Goal: Task Accomplishment & Management: Manage account settings

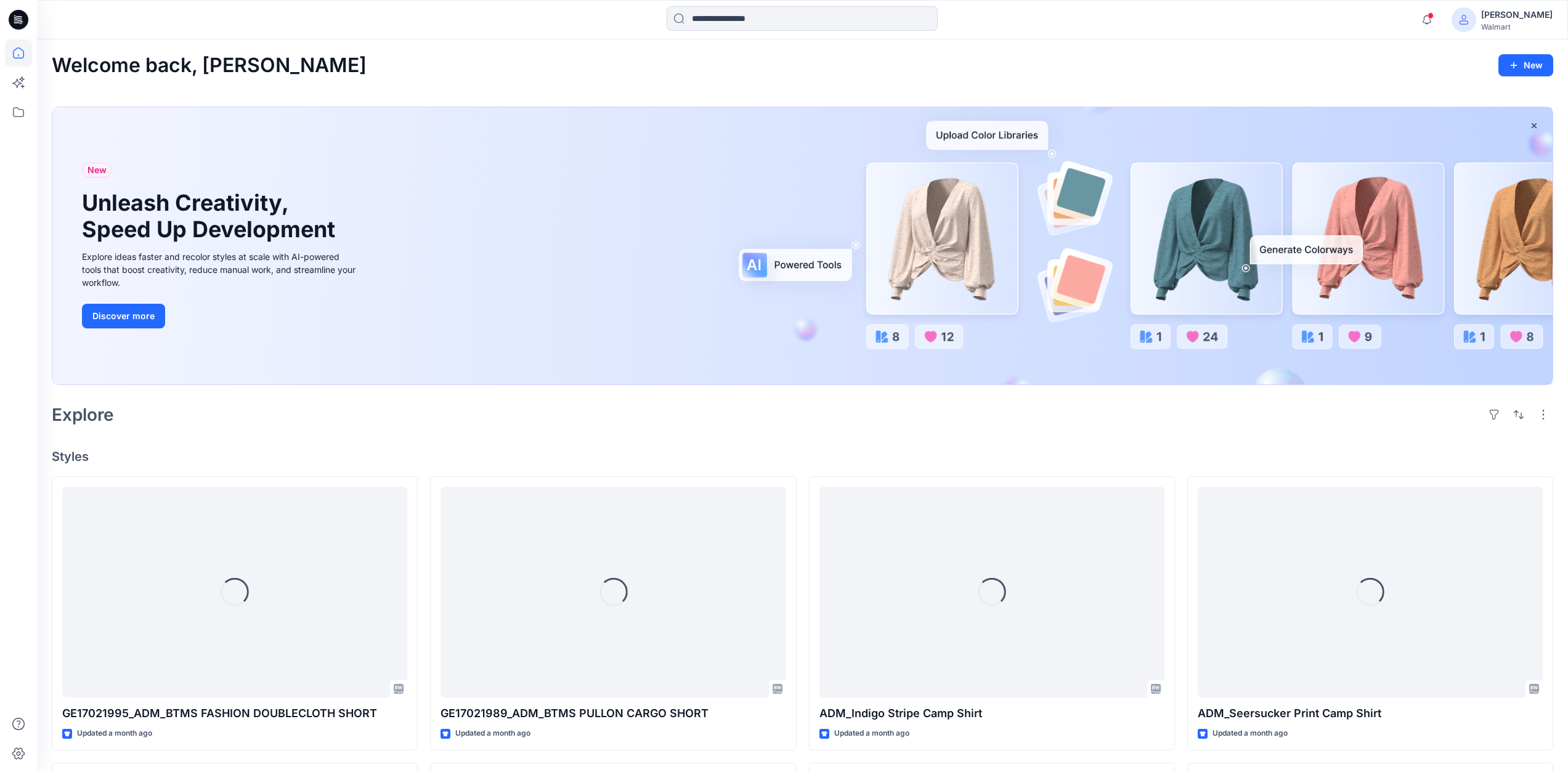
click at [1529, 20] on div "Dipta Das" at bounding box center [1517, 15] width 71 height 15
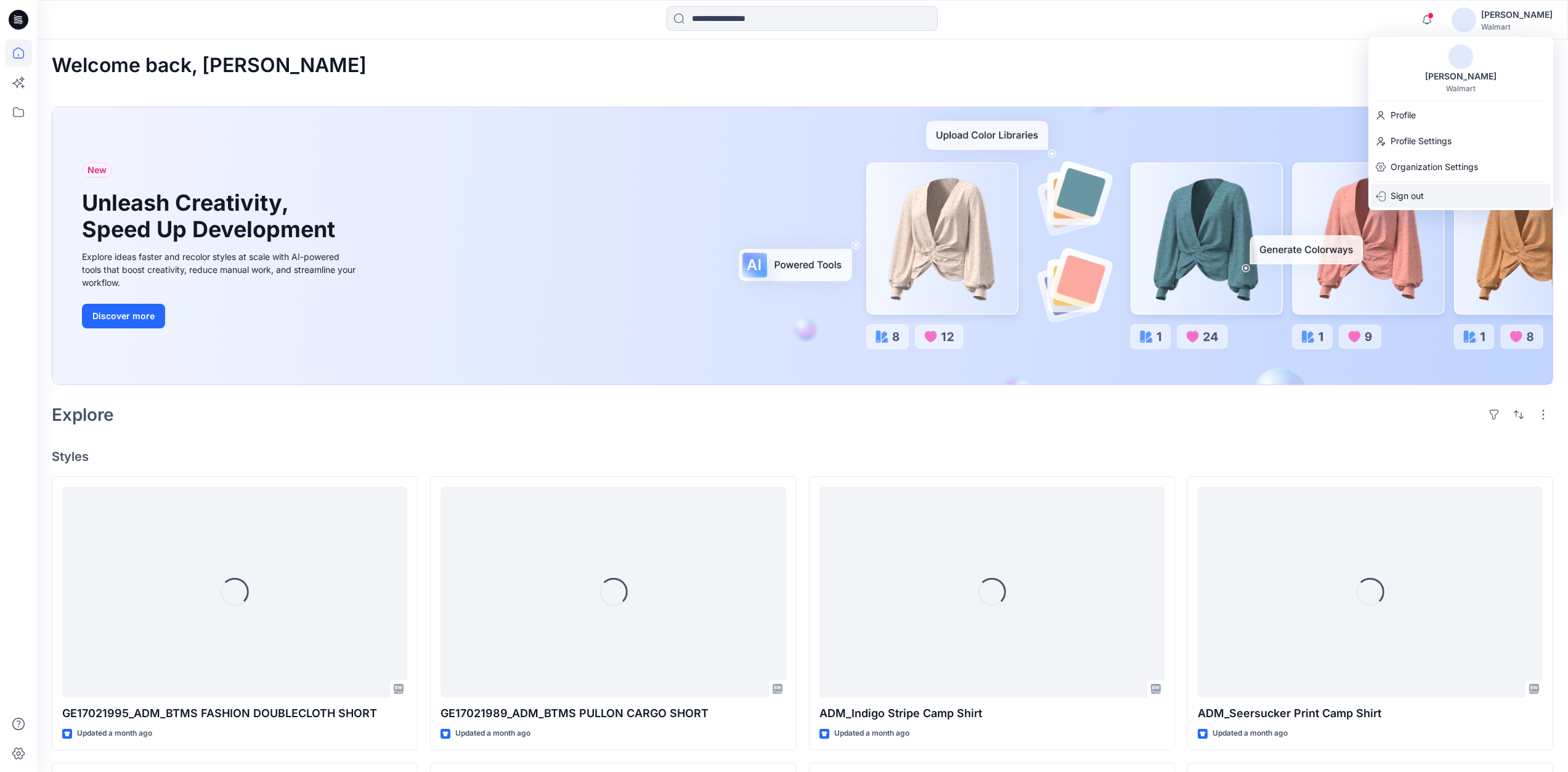
click at [1417, 203] on p "Sign out" at bounding box center [1408, 196] width 34 height 23
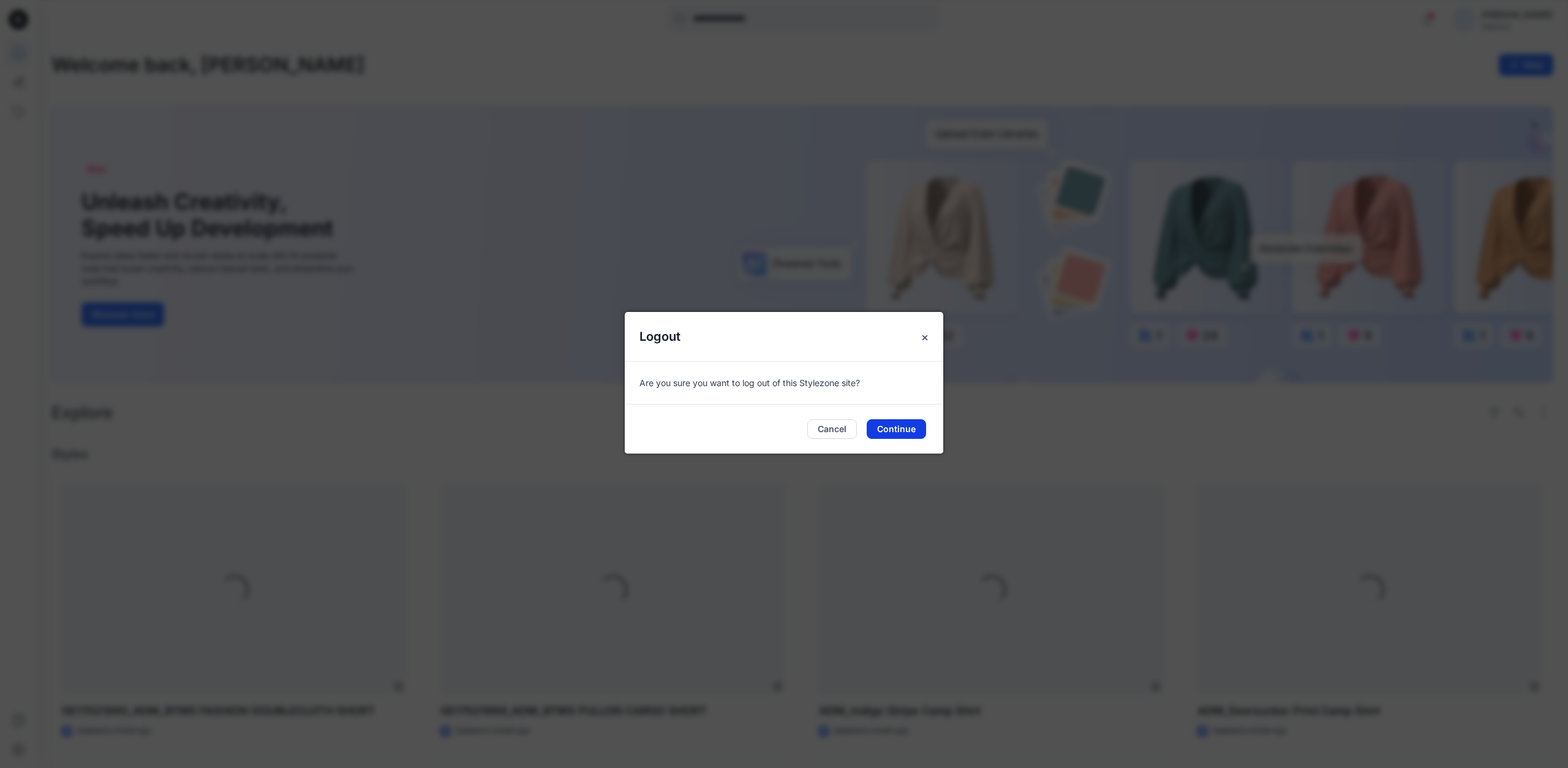
click at [885, 427] on button "Continue" at bounding box center [896, 428] width 59 height 19
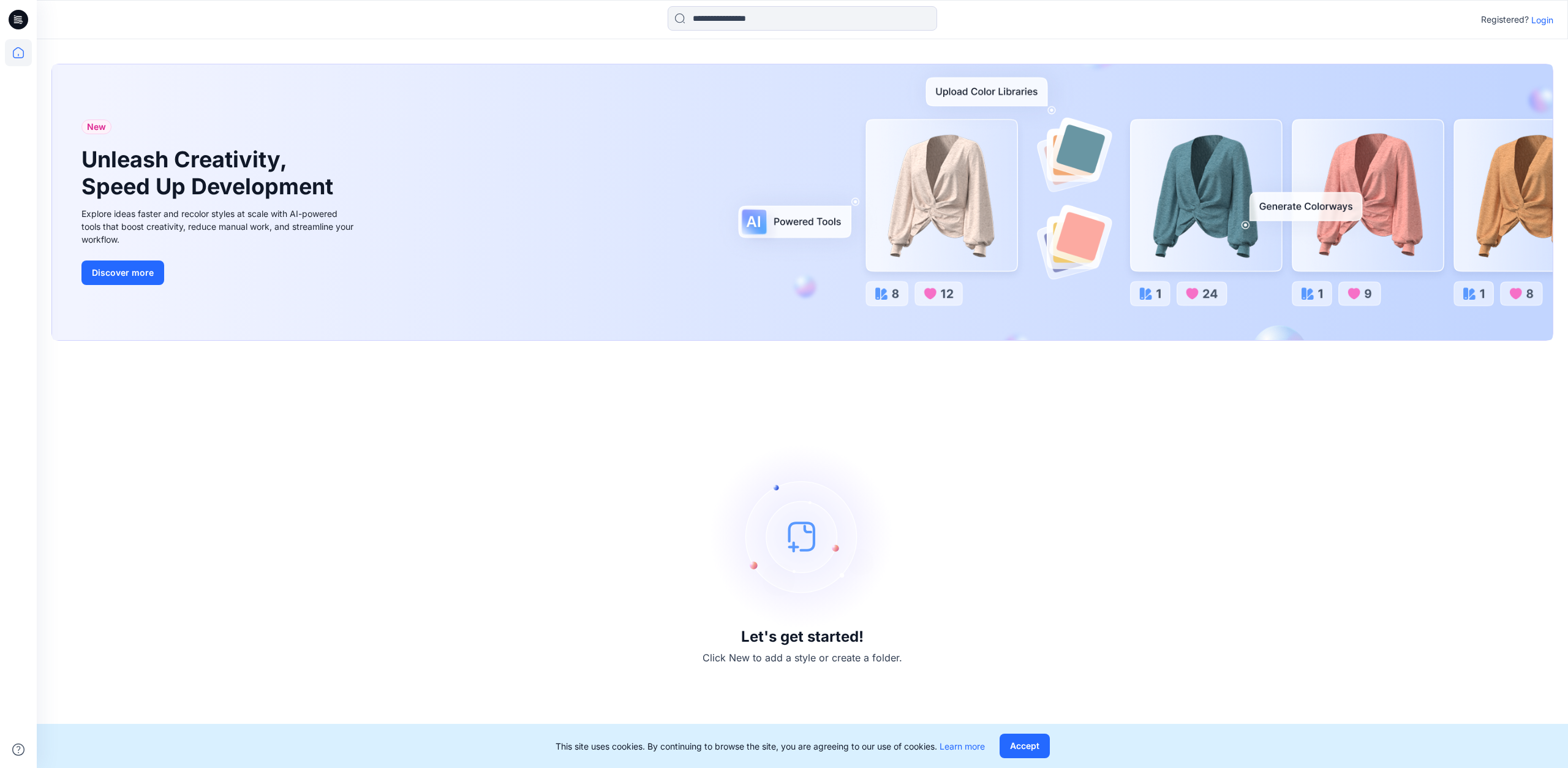
drag, startPoint x: 1543, startPoint y: 19, endPoint x: 1540, endPoint y: 27, distance: 8.5
click at [1543, 19] on p "Login" at bounding box center [1542, 19] width 22 height 13
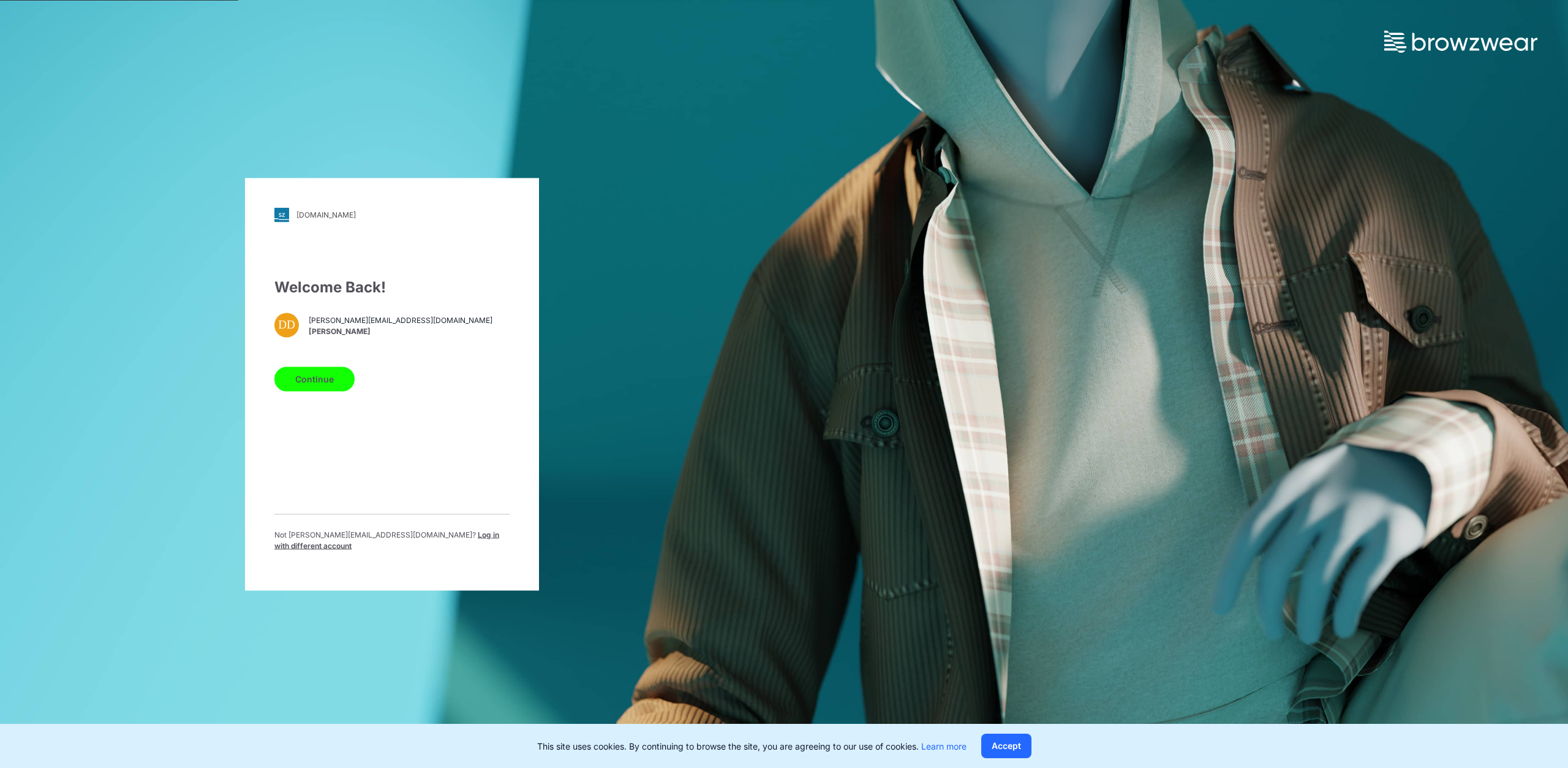
click at [415, 540] on span "Log in with different account" at bounding box center [386, 539] width 224 height 20
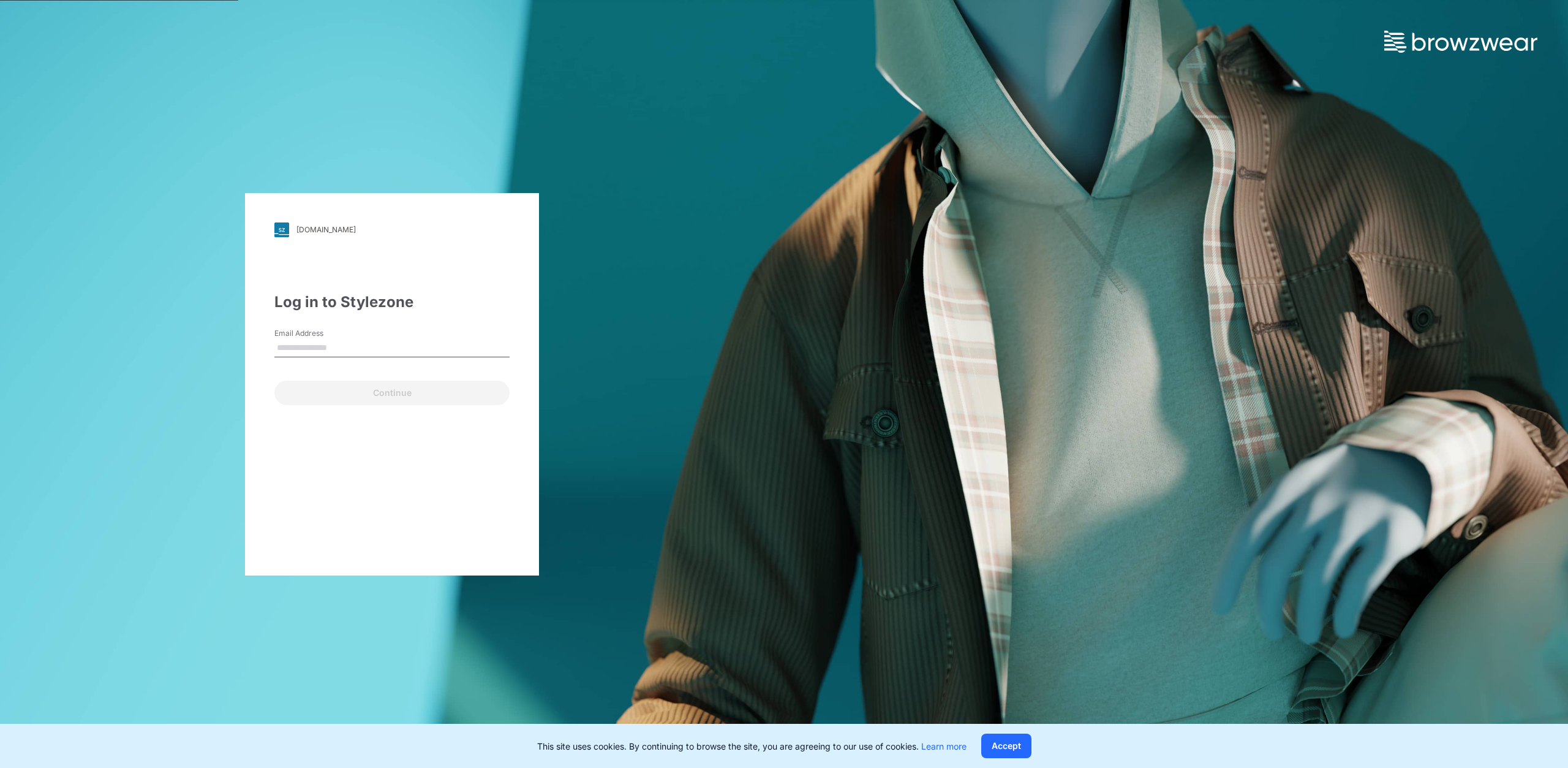
type input "**********"
click at [416, 393] on button "Continue" at bounding box center [392, 392] width 235 height 24
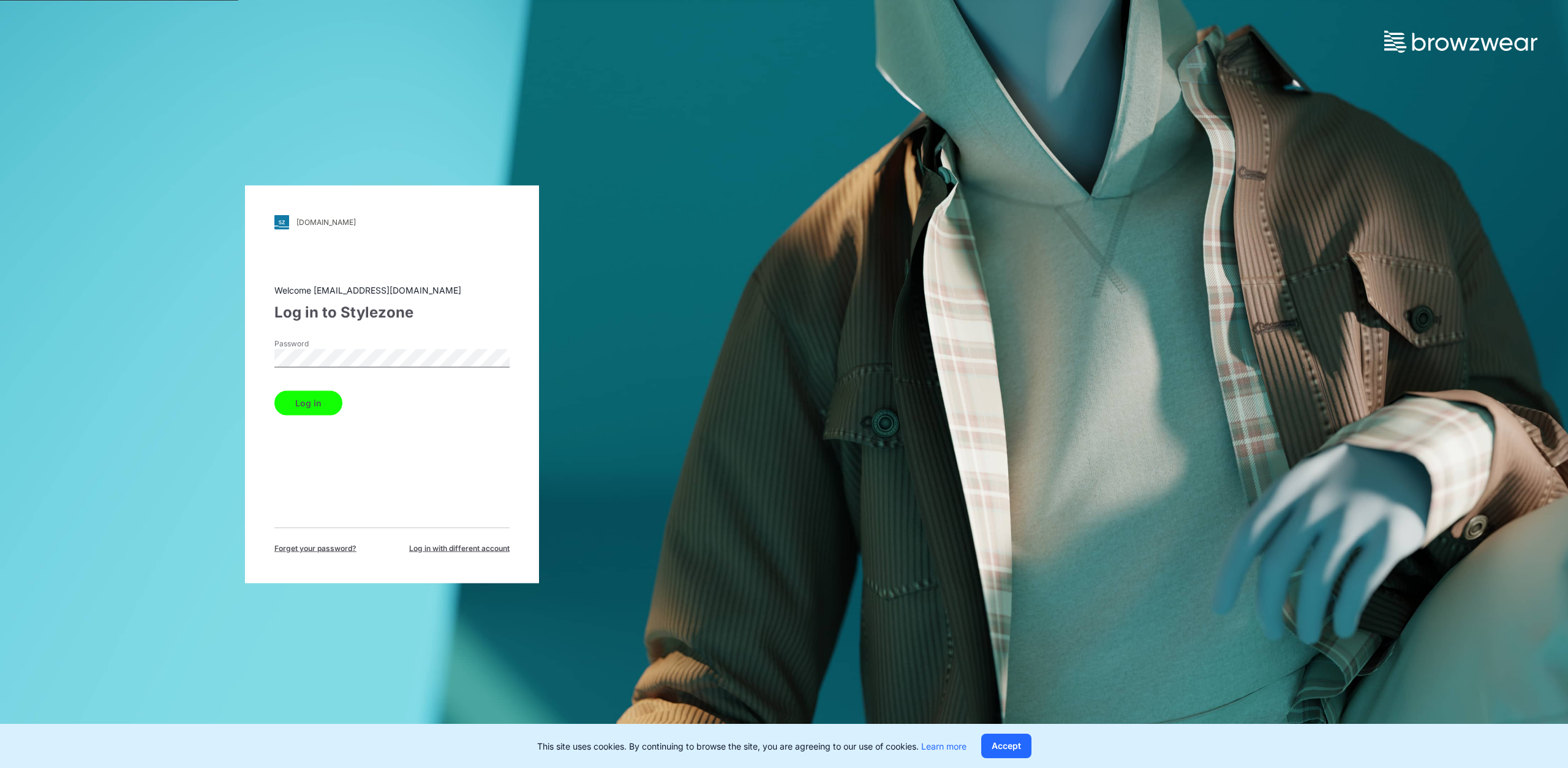
click at [304, 402] on button "Log in" at bounding box center [308, 402] width 68 height 24
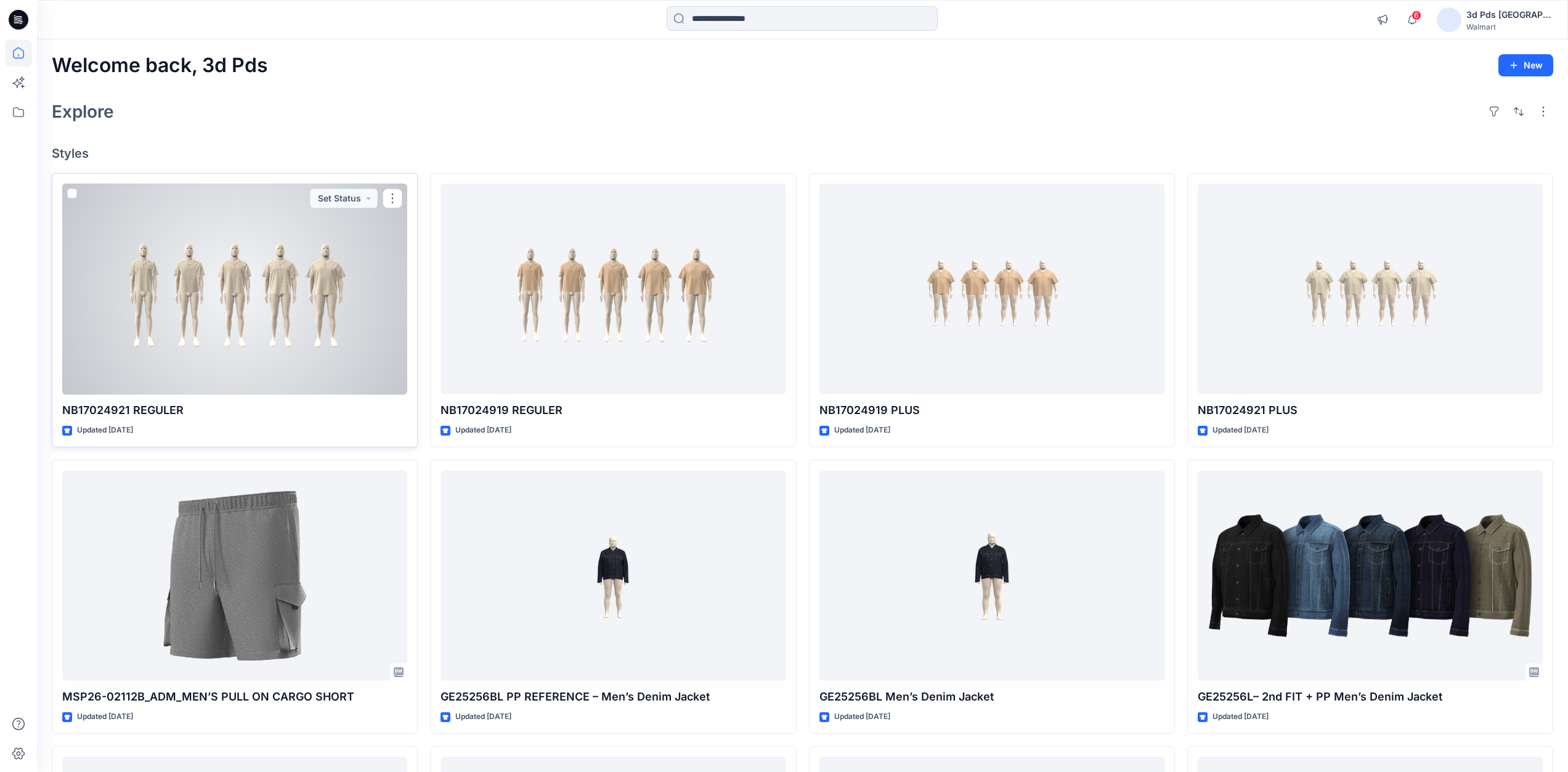
click at [298, 335] on div at bounding box center [234, 290] width 345 height 211
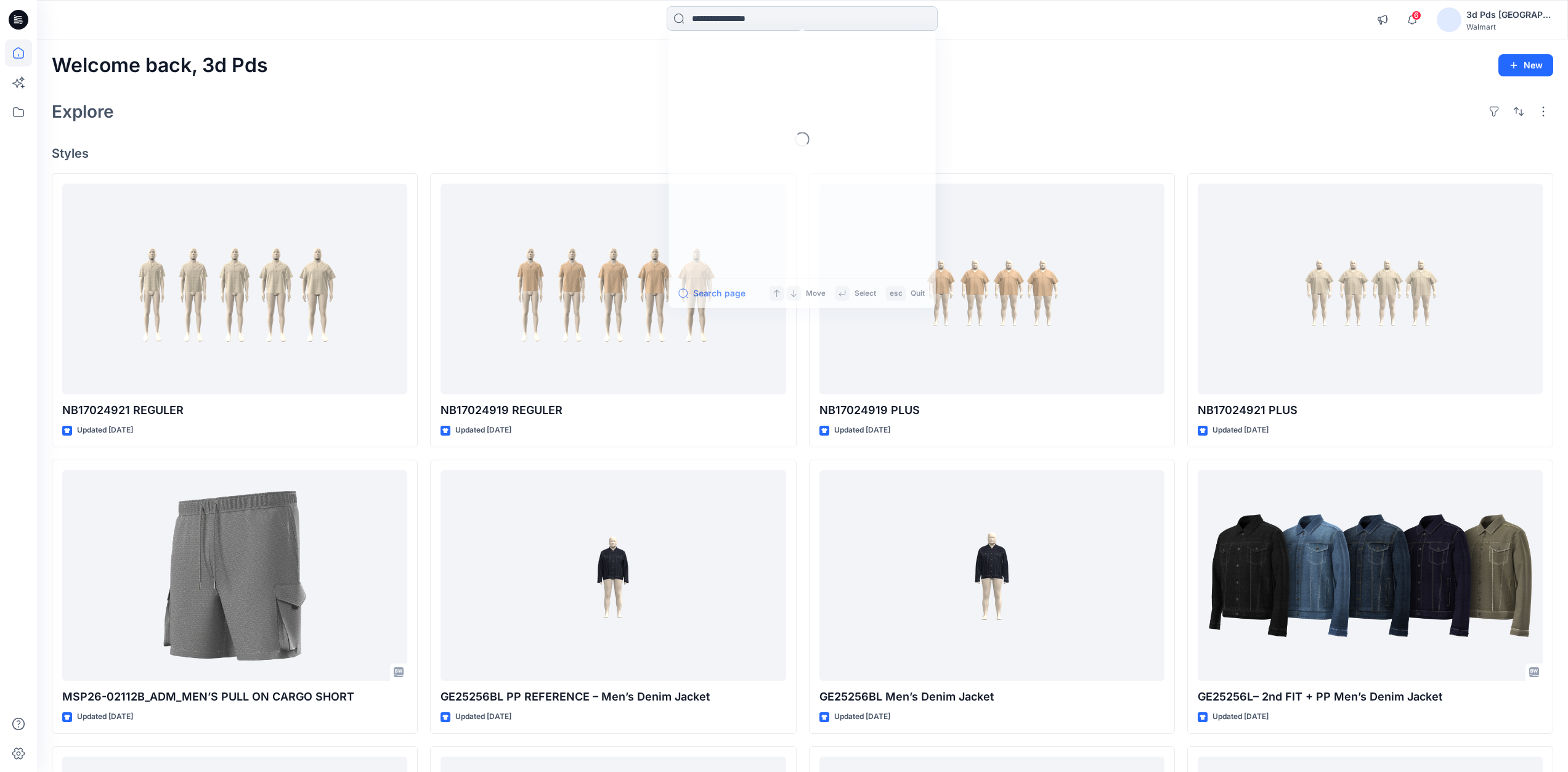
click at [740, 19] on input at bounding box center [802, 18] width 271 height 24
type input "*********"
click at [725, 68] on mark "My upload" at bounding box center [715, 67] width 47 height 14
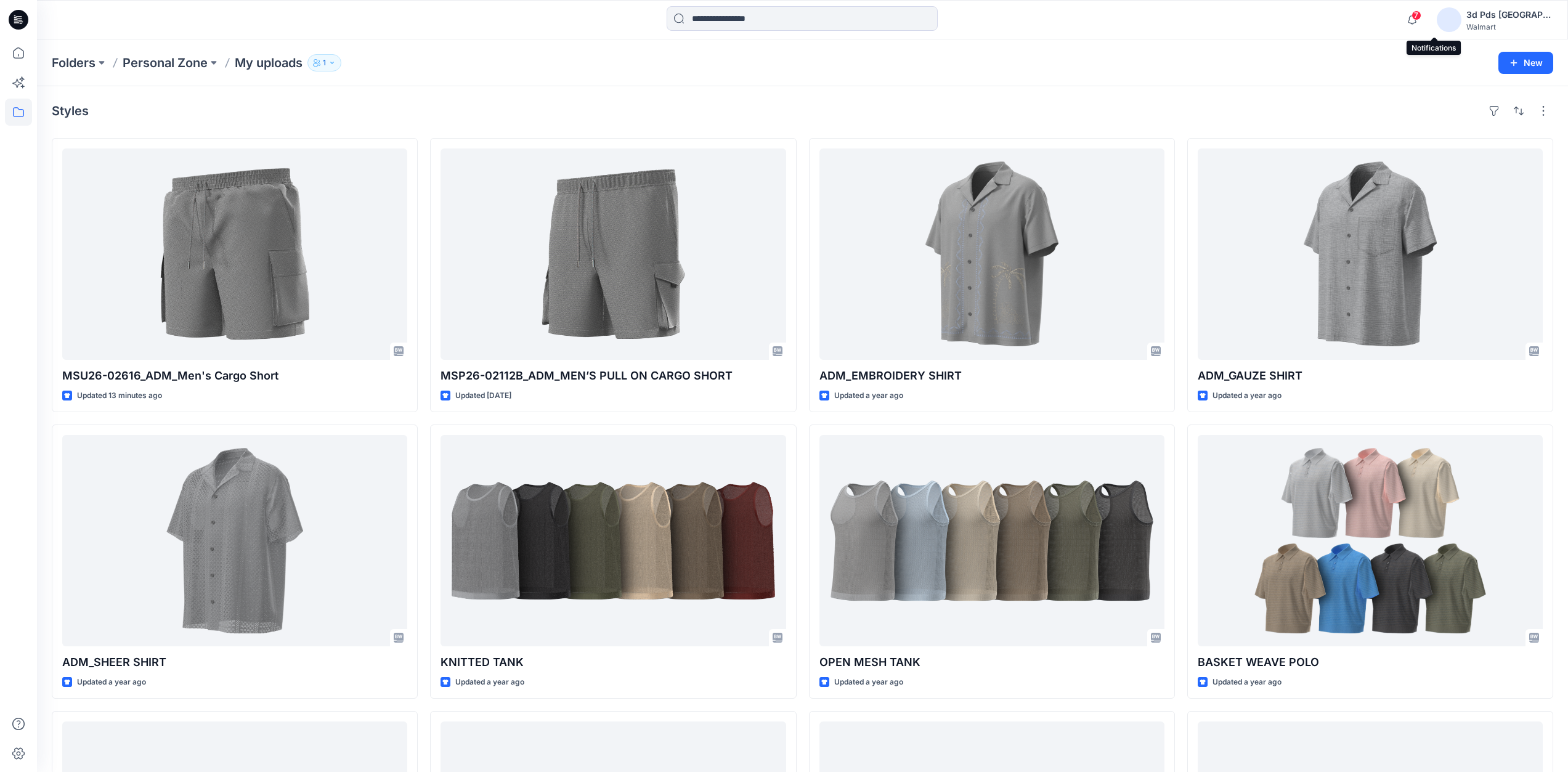
click at [1422, 18] on span "7" at bounding box center [1417, 15] width 10 height 10
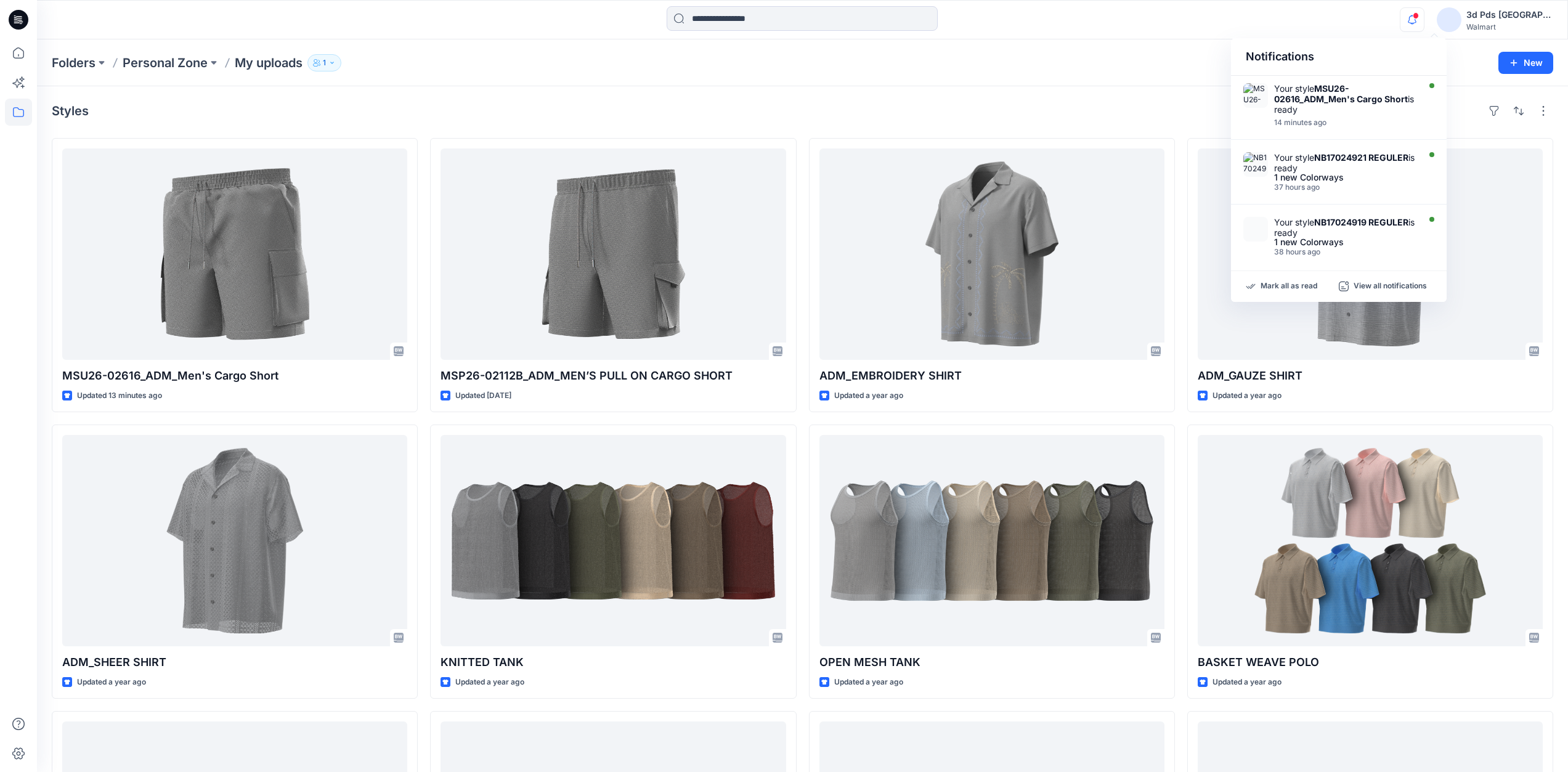
click at [1247, 39] on div "Notifications" at bounding box center [1339, 57] width 216 height 38
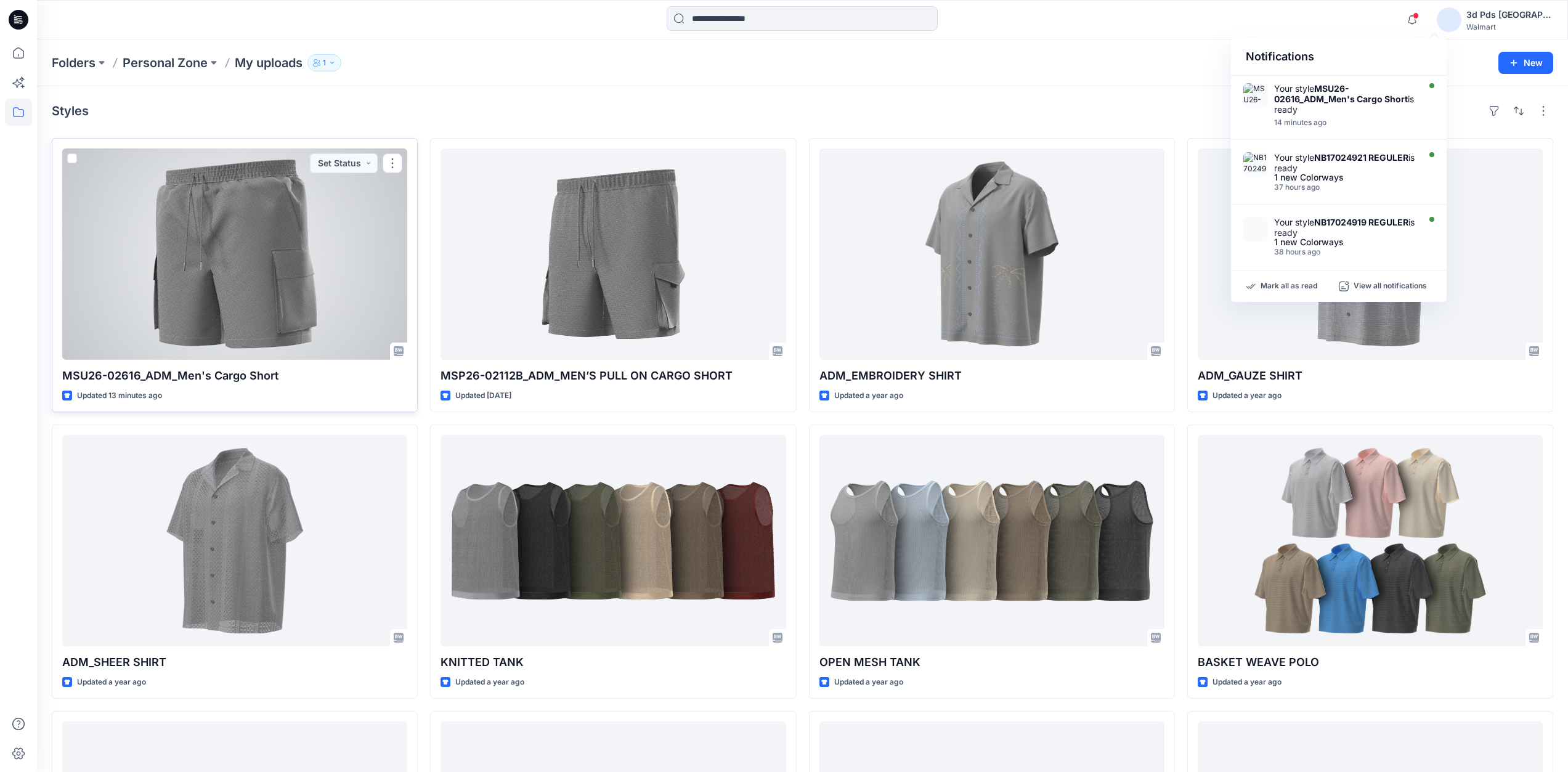
click at [248, 236] on div at bounding box center [234, 254] width 345 height 211
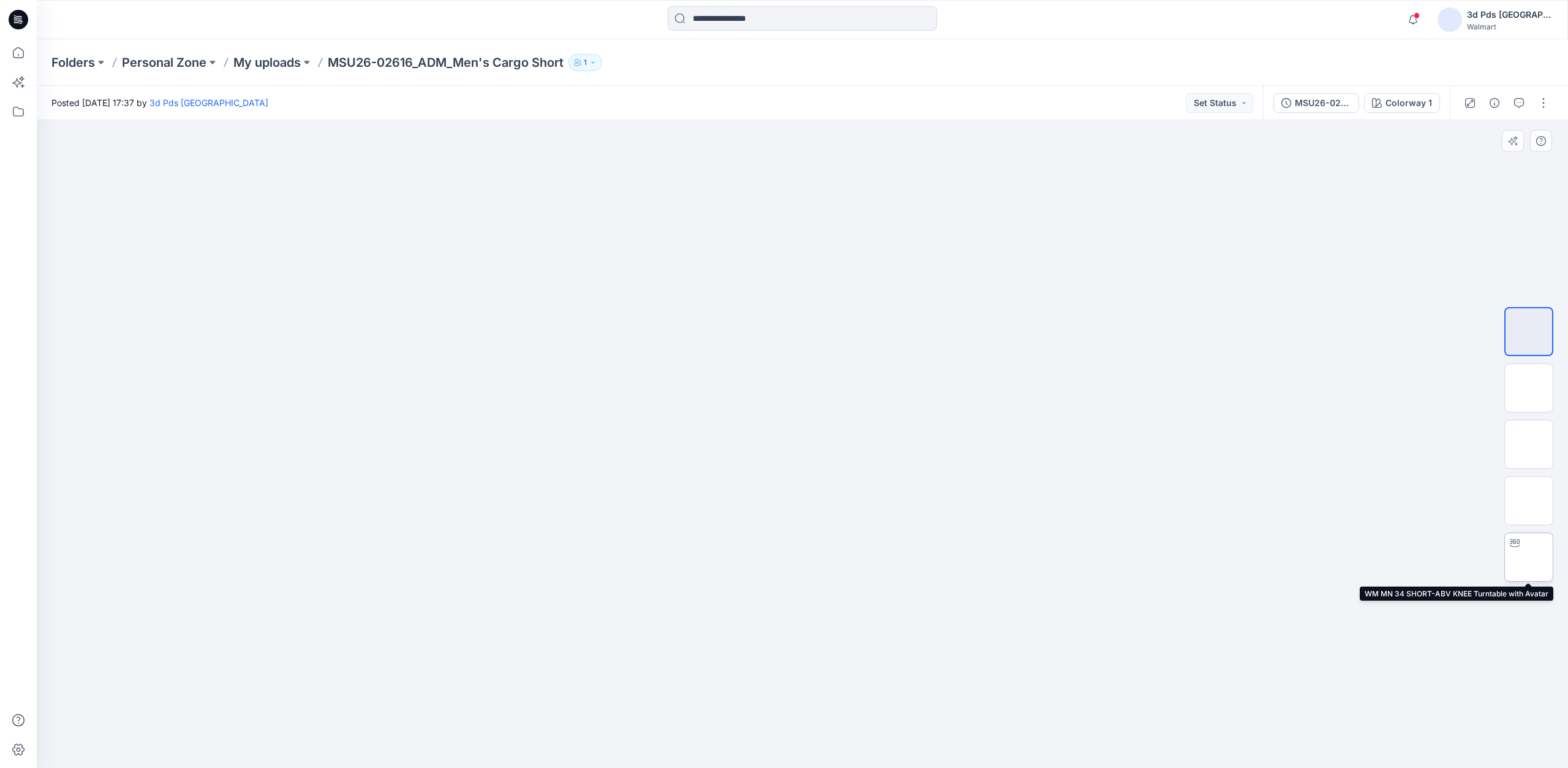
click at [1529, 557] on img at bounding box center [1529, 557] width 0 height 0
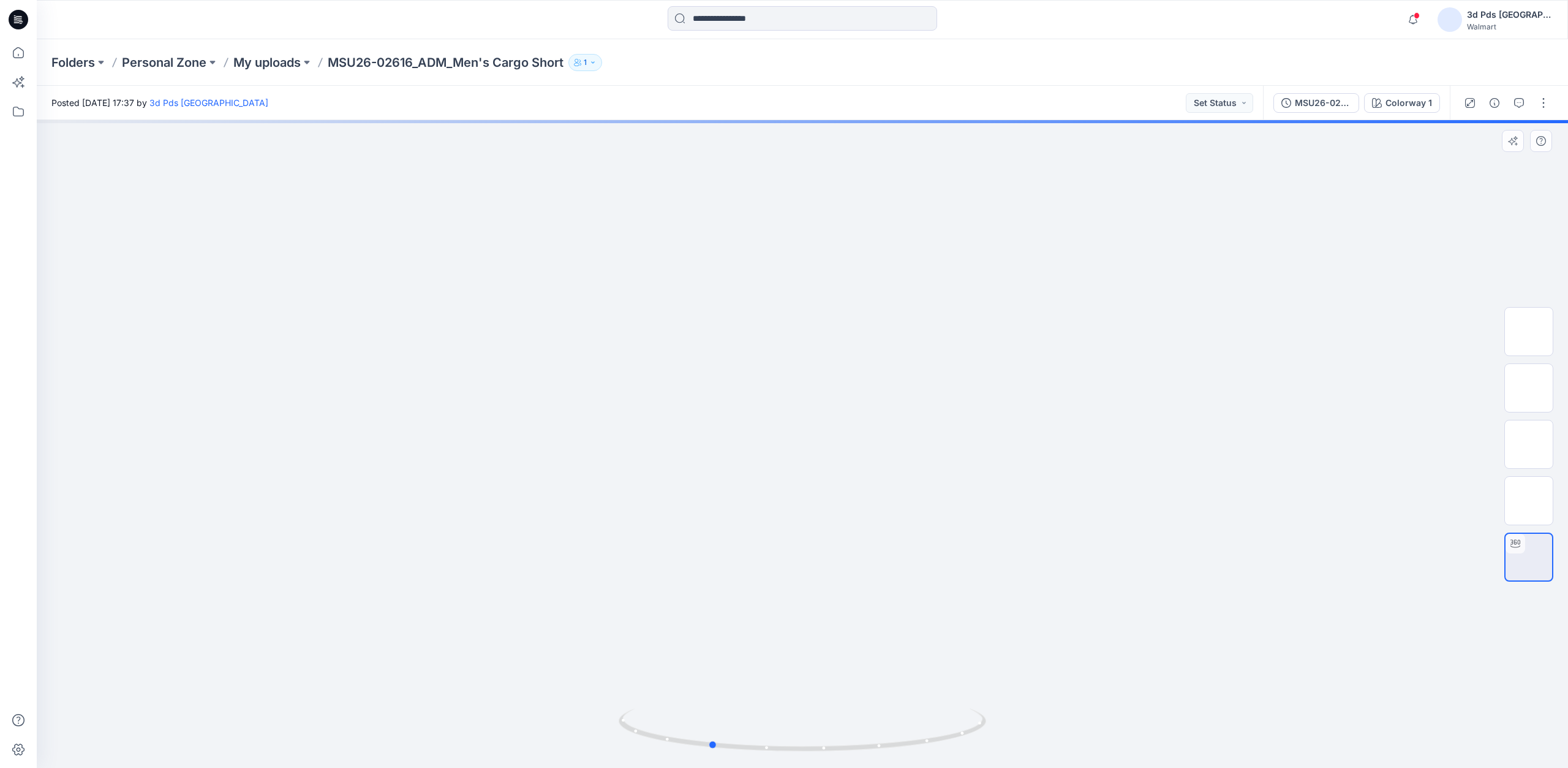
drag, startPoint x: 810, startPoint y: 750, endPoint x: 1076, endPoint y: 728, distance: 266.9
click at [1076, 728] on div at bounding box center [802, 444] width 1531 height 648
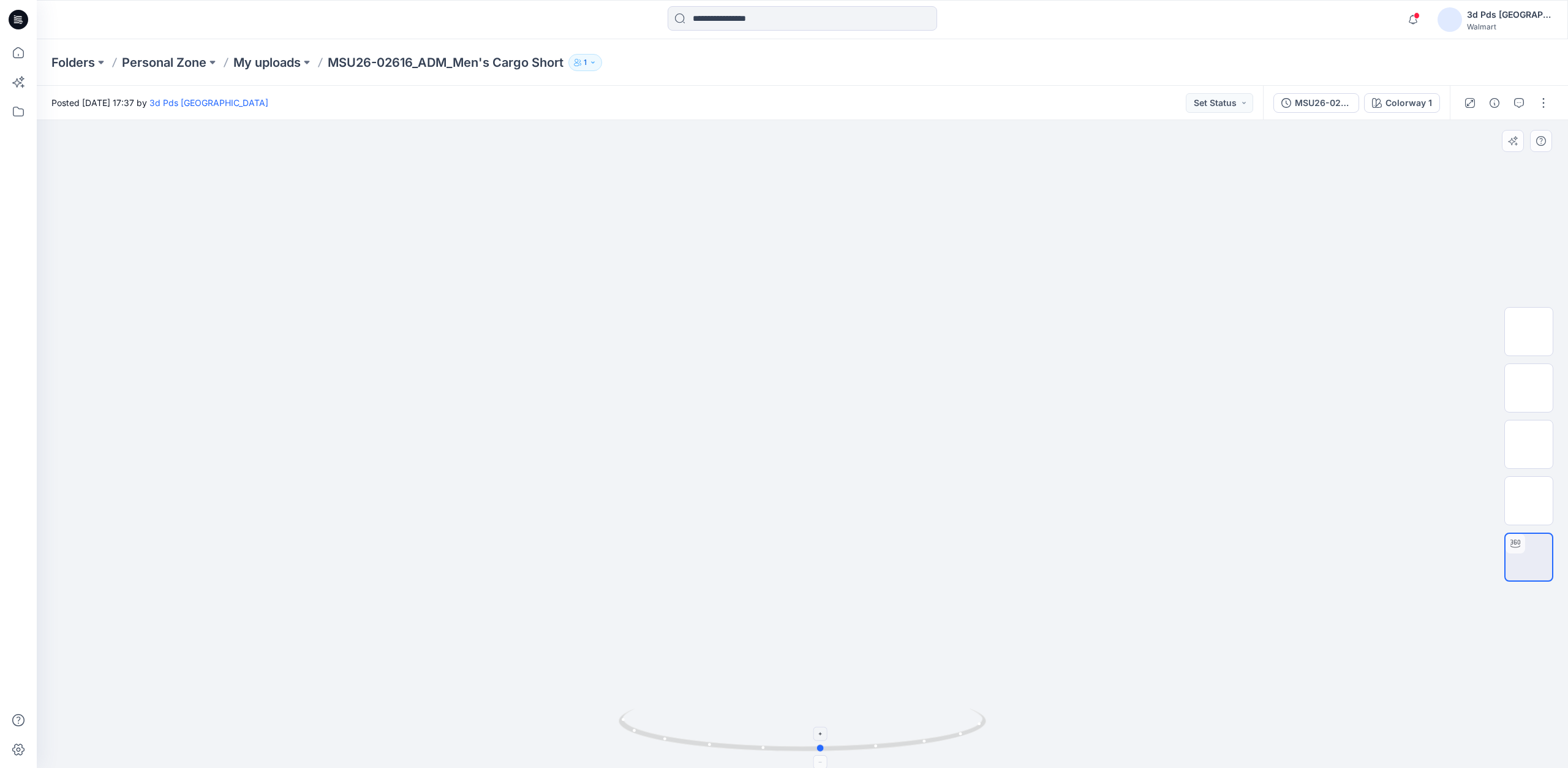
drag, startPoint x: 843, startPoint y: 749, endPoint x: 955, endPoint y: 739, distance: 112.4
click at [955, 739] on icon at bounding box center [804, 731] width 371 height 46
